Goal: Task Accomplishment & Management: Manage account settings

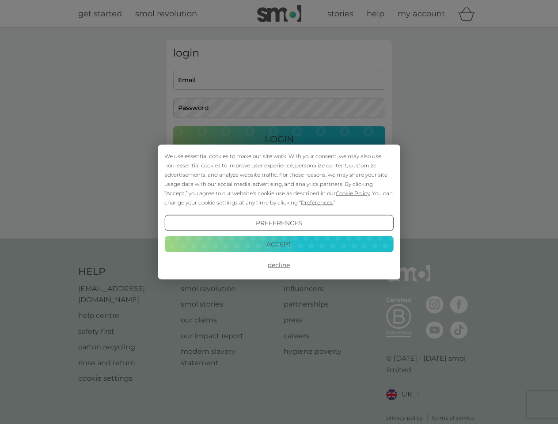
click at [353, 193] on span "Cookie Policy" at bounding box center [353, 193] width 34 height 7
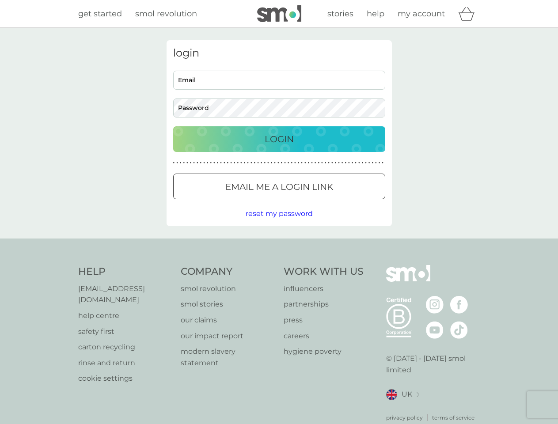
click at [316, 202] on div "login Email Password Login ● ● ● ● ● ● ● ● ● ● ● ● ● ● ● ● ● ● ● ● ● ● ● ● ● ● …" at bounding box center [279, 133] width 225 height 186
click at [279, 223] on div "login Email Password Login ● ● ● ● ● ● ● ● ● ● ● ● ● ● ● ● ● ● ● ● ● ● ● ● ● ● …" at bounding box center [279, 133] width 225 height 186
click at [279, 265] on div "Help [EMAIL_ADDRESS][DOMAIN_NAME] help centre safety first carton recycling rin…" at bounding box center [279, 343] width 402 height 157
click at [279, 244] on div "Help [EMAIL_ADDRESS][DOMAIN_NAME] help centre safety first carton recycling rin…" at bounding box center [279, 344] width 558 height 210
